Goal: Task Accomplishment & Management: Manage account settings

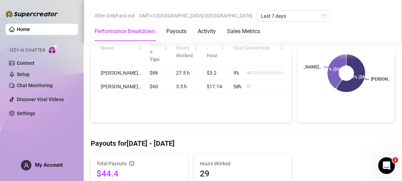
scroll to position [119, 0]
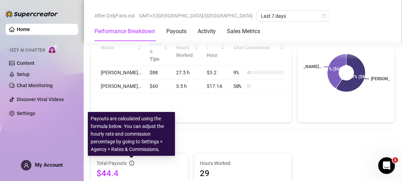
drag, startPoint x: 137, startPoint y: 139, endPoint x: 148, endPoint y: 125, distance: 18.4
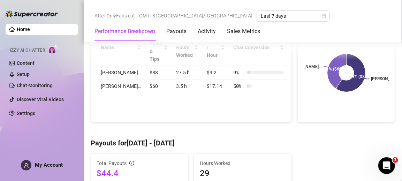
click at [172, 115] on div "Performance by OnlyFans Creator Name Total Sales & Tips Est. Hours Worked Sales…" at bounding box center [191, 66] width 201 height 114
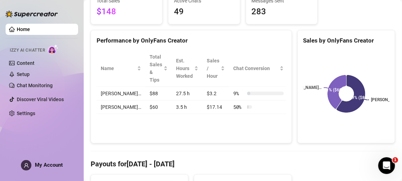
scroll to position [96, 0]
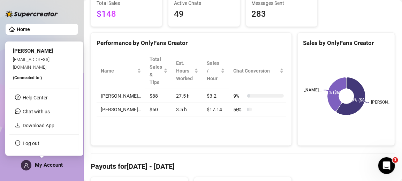
click at [58, 164] on span "My Account" at bounding box center [49, 165] width 28 height 6
click at [39, 145] on link "Log out" at bounding box center [31, 144] width 17 height 6
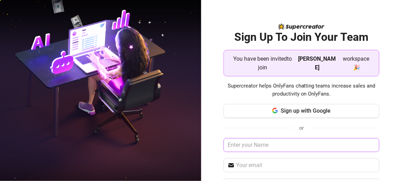
scroll to position [53, 0]
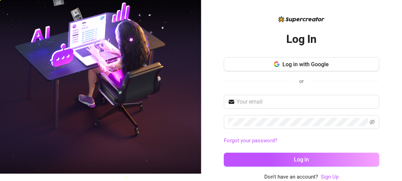
scroll to position [7, 0]
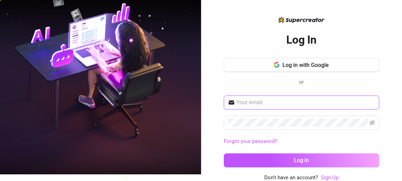
click at [271, 102] on input "text" at bounding box center [306, 102] width 139 height 8
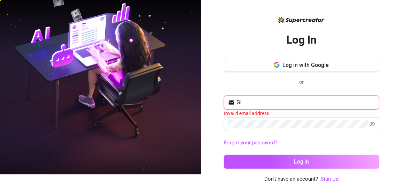
type input "G"
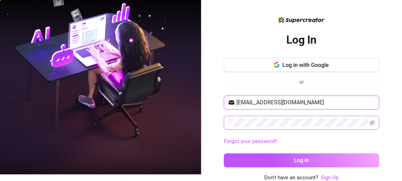
type input "[EMAIL_ADDRESS][DOMAIN_NAME]"
click at [374, 122] on icon "eye-invisible" at bounding box center [372, 122] width 1 height 1
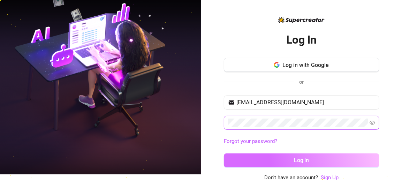
click at [308, 156] on button "Log in" at bounding box center [302, 161] width 156 height 14
